Goal: Find specific page/section: Find specific page/section

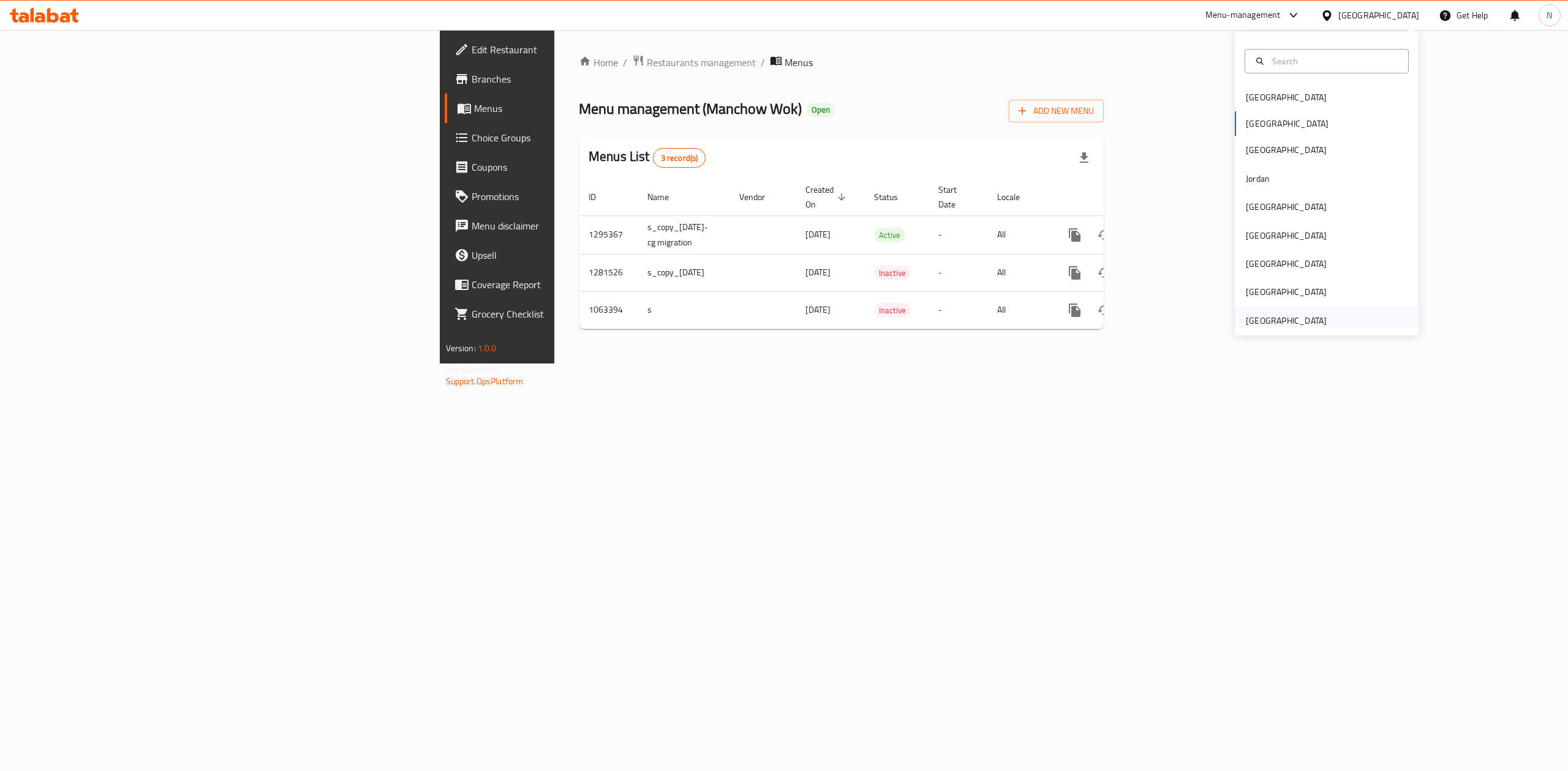
click at [1278, 316] on div "[GEOGRAPHIC_DATA]" at bounding box center [1286, 320] width 81 height 13
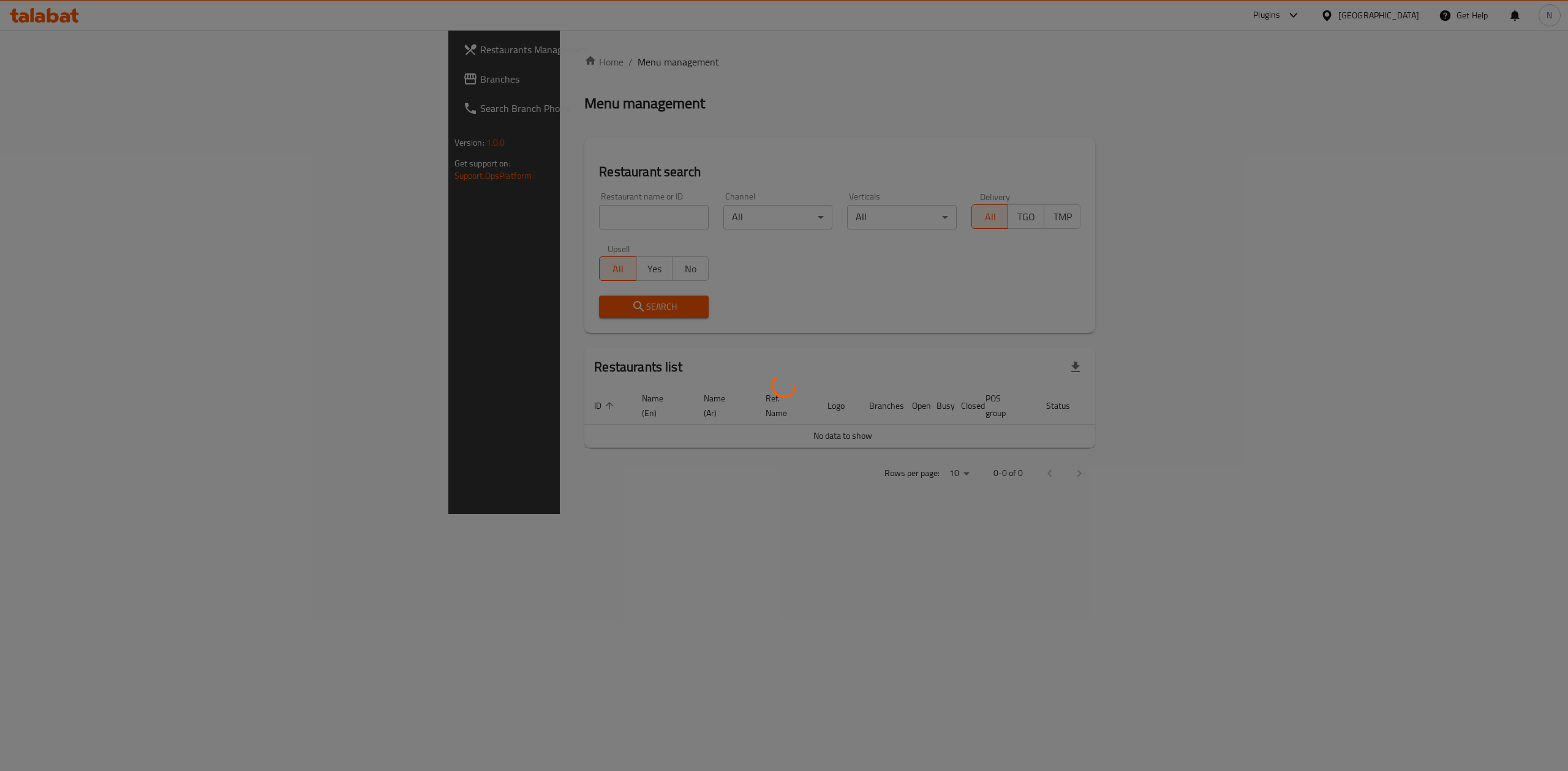
click at [329, 228] on div at bounding box center [784, 385] width 1568 height 771
click at [333, 223] on div at bounding box center [784, 385] width 1568 height 771
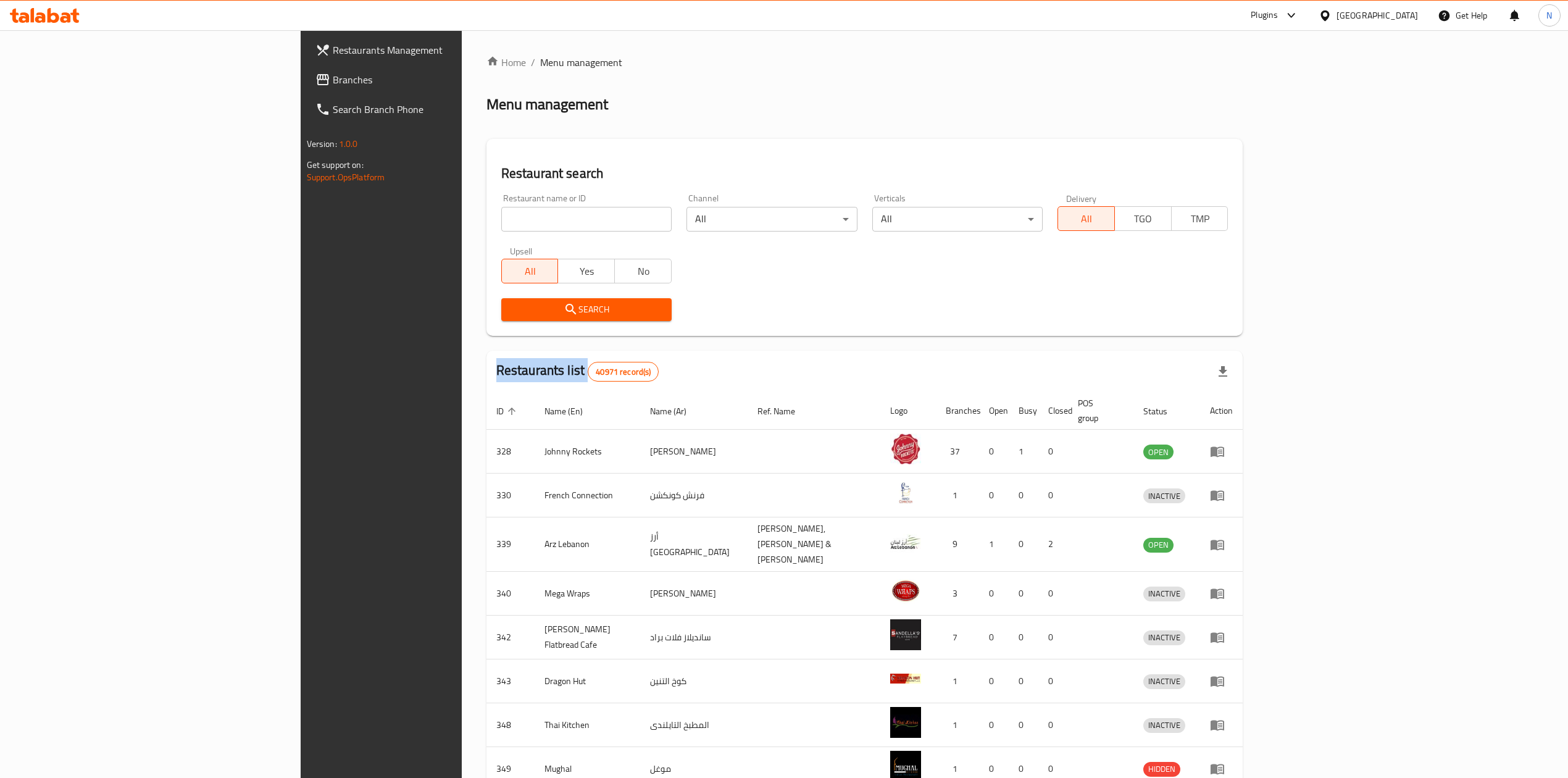
click at [486, 225] on div "Home / Menu management Menu management Restaurant search Restaurant name or ID …" at bounding box center [865, 487] width 757 height 866
click at [501, 225] on input "search" at bounding box center [586, 219] width 170 height 25
paste input "8387"
type input "8387"
click button "Search" at bounding box center [586, 310] width 170 height 23
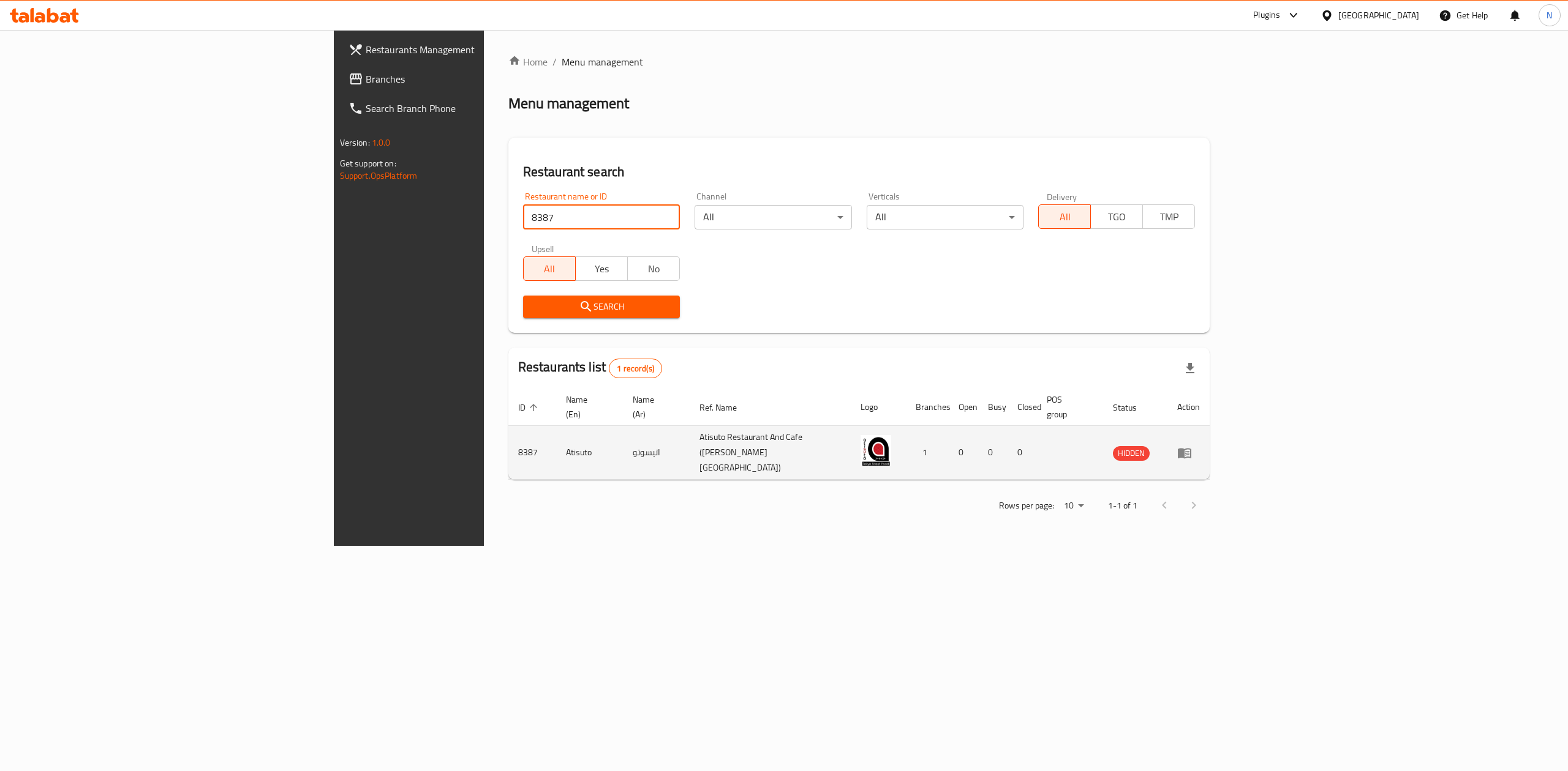
click at [508, 442] on td "8387" at bounding box center [532, 453] width 48 height 54
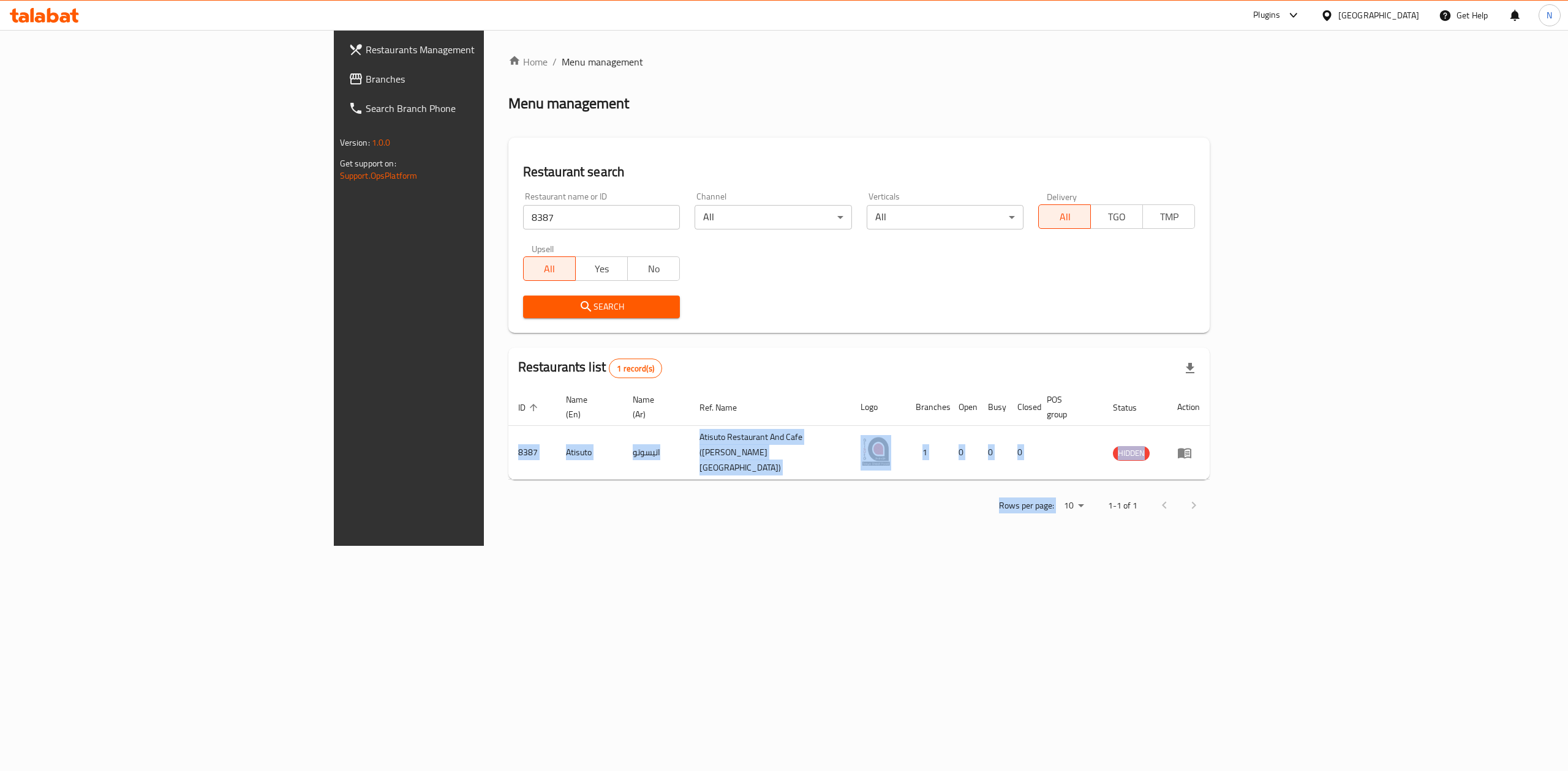
drag, startPoint x: 316, startPoint y: 442, endPoint x: 334, endPoint y: 483, distance: 44.8
click at [508, 483] on div "Home / Menu management Menu management Restaurant search Restaurant name or ID …" at bounding box center [859, 287] width 702 height 467
click at [508, 490] on div "Rows per page: 10 1-1 of 1" at bounding box center [859, 506] width 702 height 32
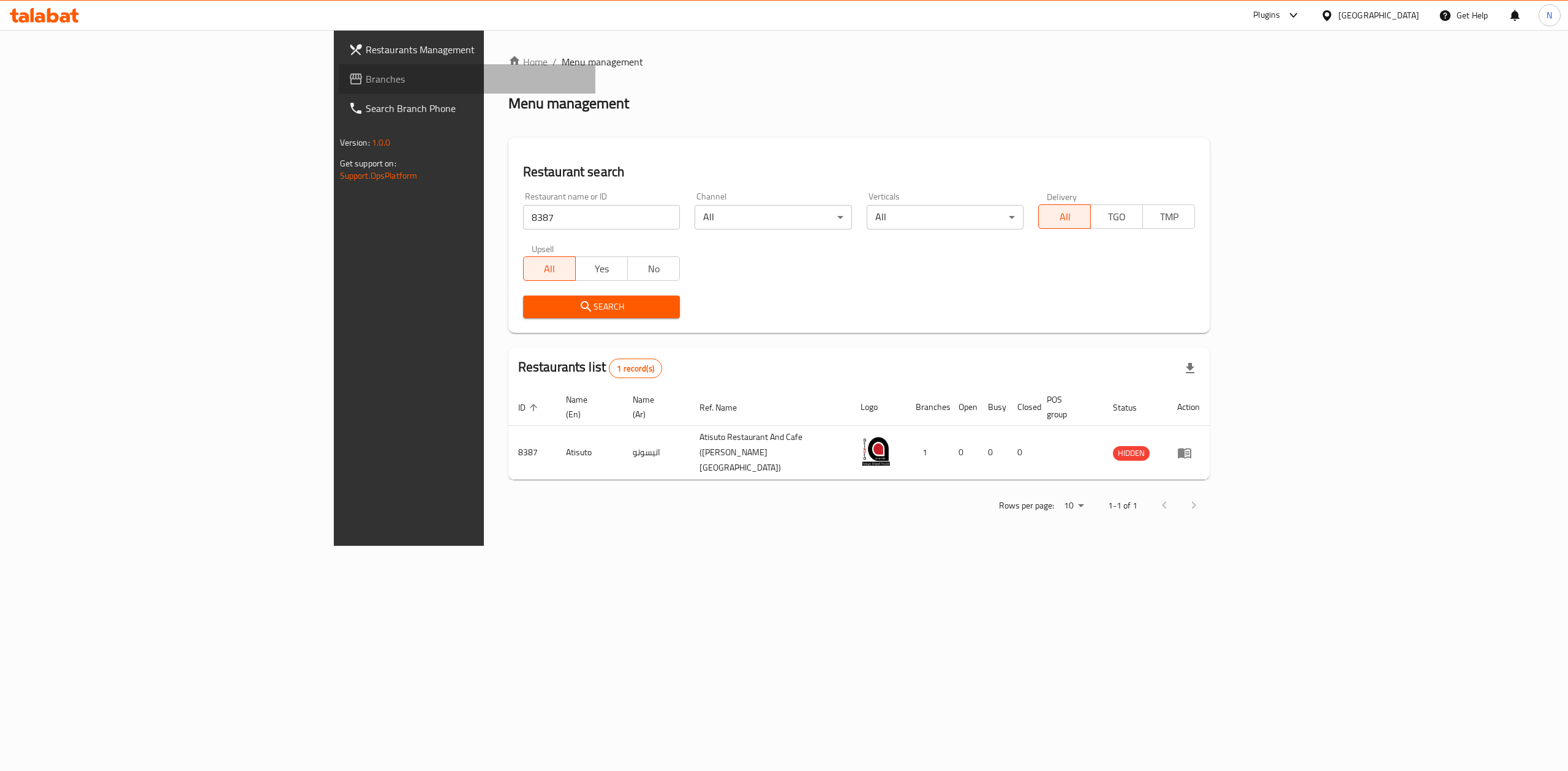
click at [366, 72] on span "Branches" at bounding box center [476, 79] width 221 height 14
